Goal: Book appointment/travel/reservation

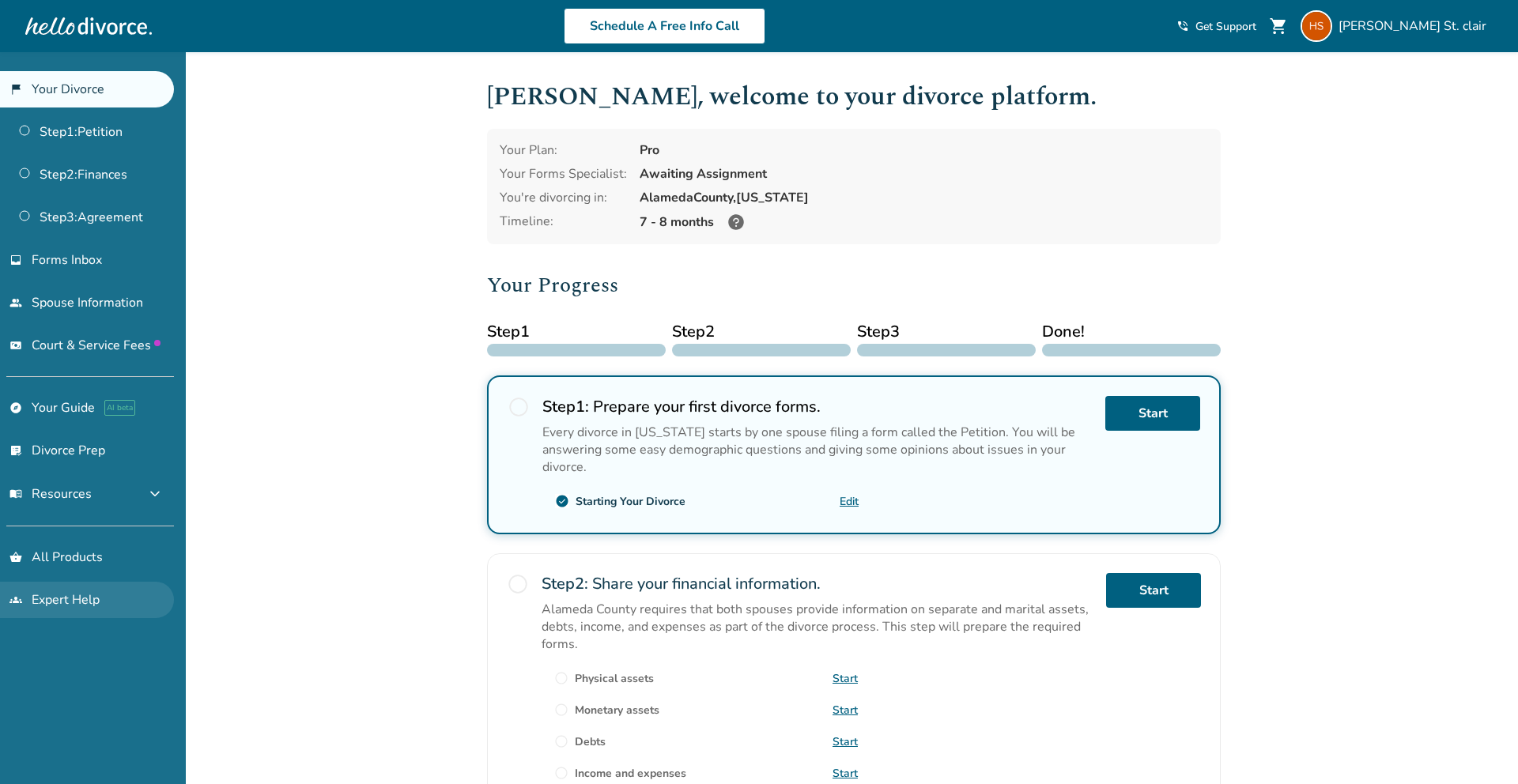
click at [87, 600] on link "groups Expert Help" at bounding box center [87, 600] width 174 height 37
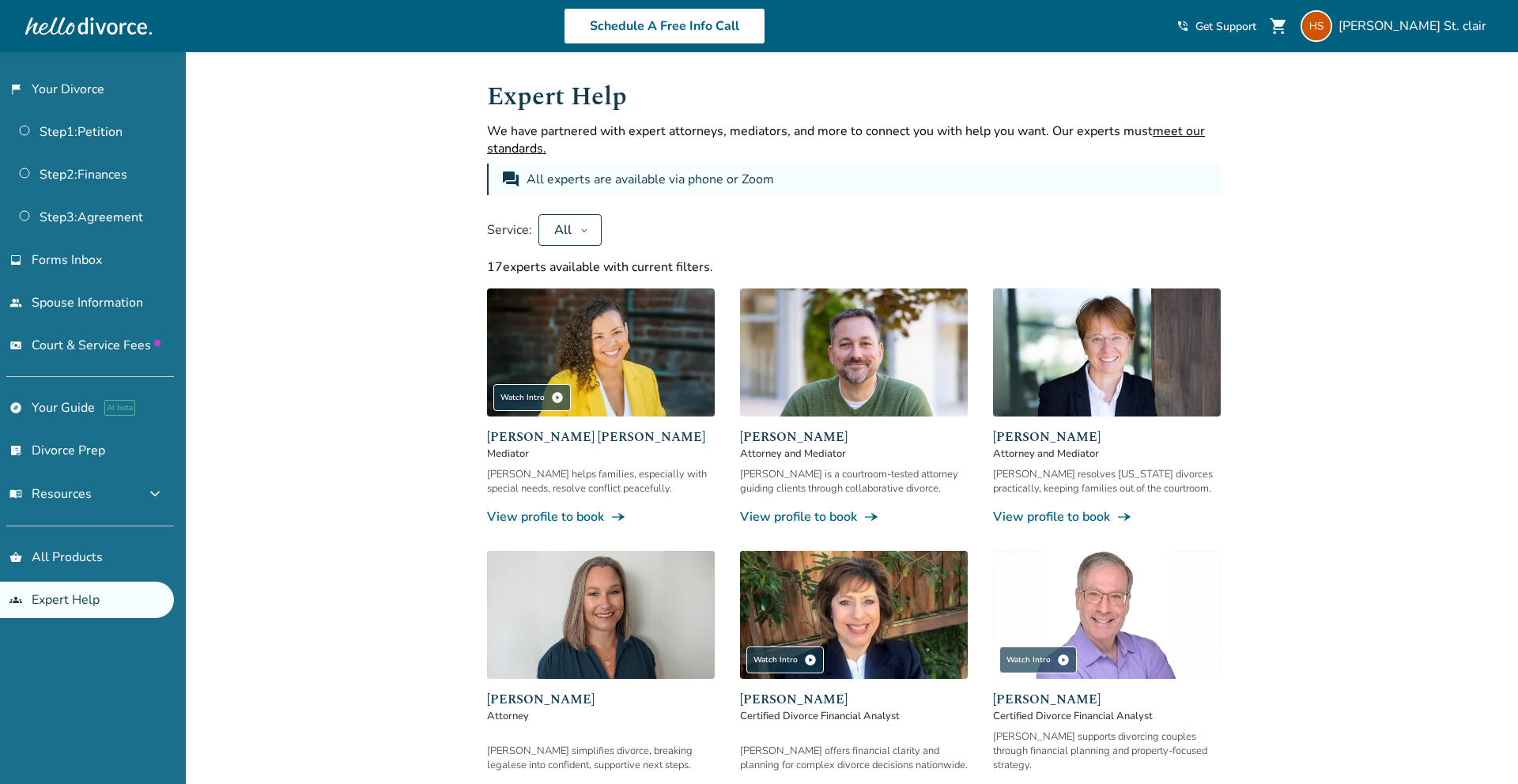
click at [584, 230] on icon at bounding box center [585, 230] width 8 height 12
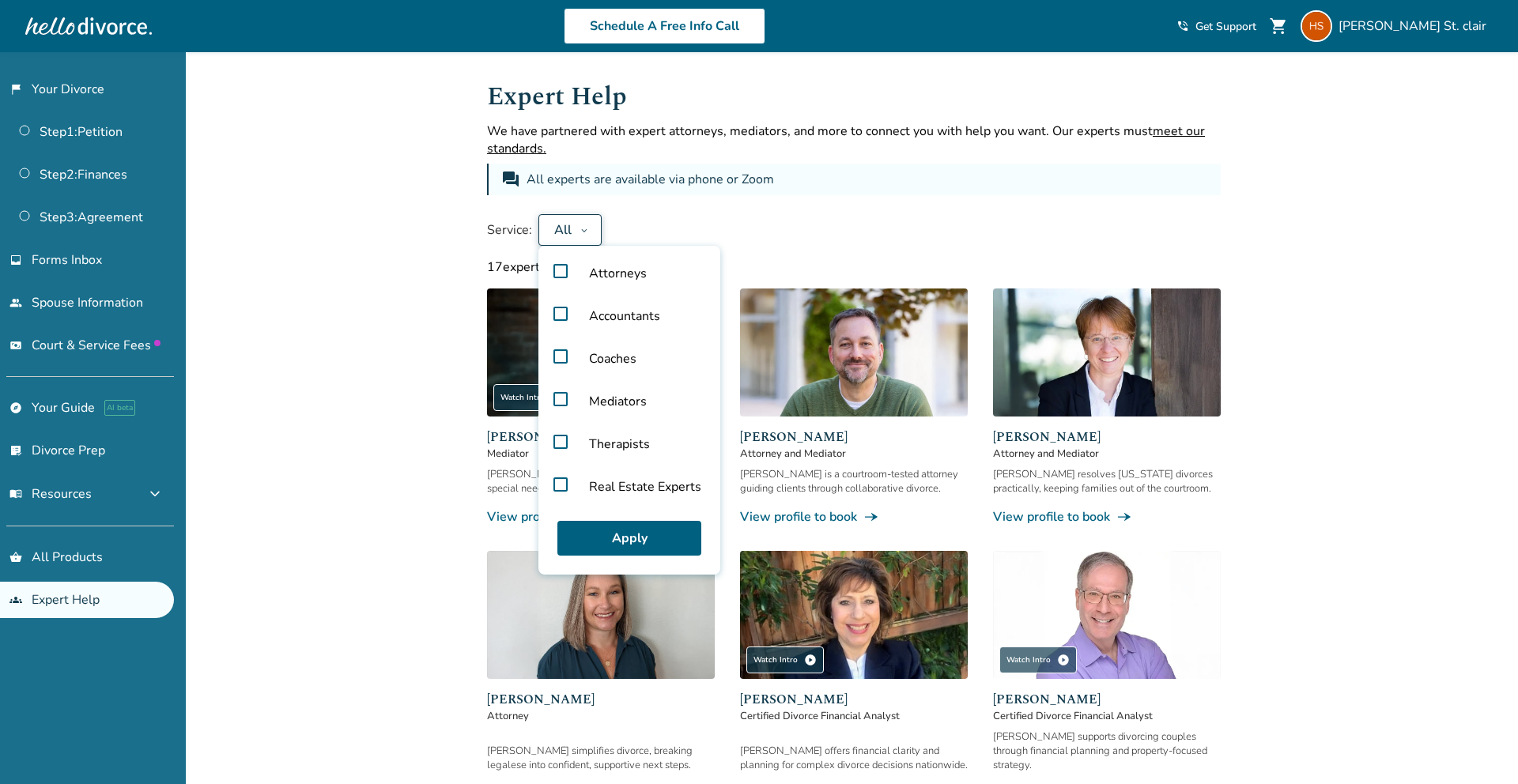
click at [560, 401] on label "Mediators" at bounding box center [630, 402] width 169 height 42
click at [620, 537] on button "Apply" at bounding box center [630, 538] width 144 height 35
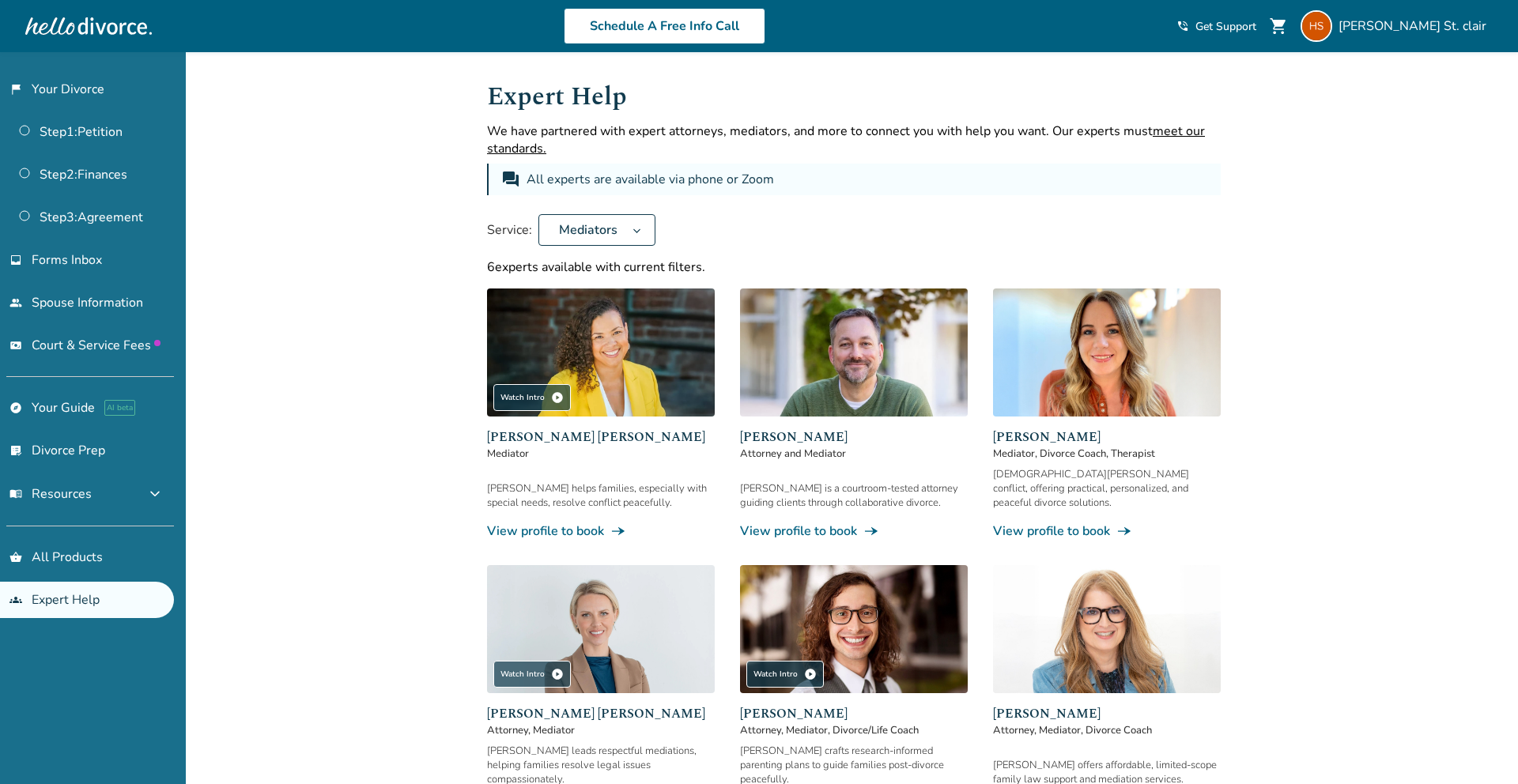
click at [560, 523] on link "View profile to book line_end_arrow_notch" at bounding box center [601, 531] width 228 height 17
